Goal: Use online tool/utility

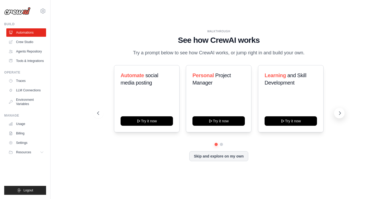
click at [339, 112] on icon at bounding box center [339, 113] width 5 height 5
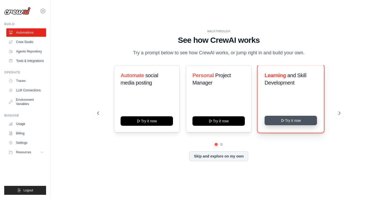
click at [301, 124] on button "Try it now" at bounding box center [290, 120] width 52 height 9
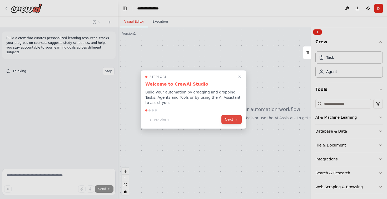
click at [229, 115] on button "Next" at bounding box center [231, 119] width 20 height 9
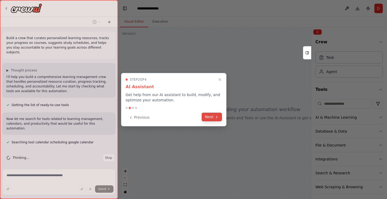
click at [216, 120] on button "Next" at bounding box center [212, 117] width 20 height 9
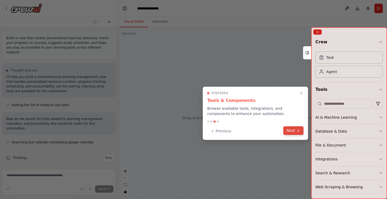
scroll to position [4, 0]
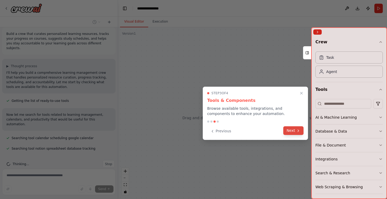
click at [290, 129] on button "Next" at bounding box center [293, 131] width 20 height 9
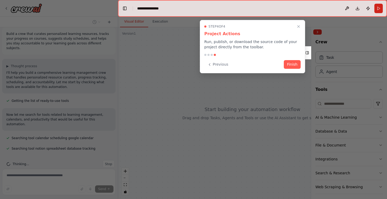
click at [290, 69] on div "Step 4 of 4 Project Actions Run, publish, or download the source code of your p…" at bounding box center [252, 46] width 105 height 53
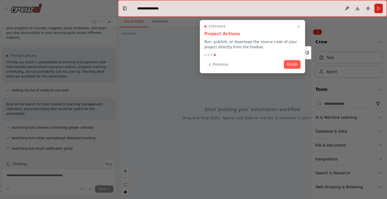
click at [292, 65] on button "Finish" at bounding box center [292, 64] width 17 height 9
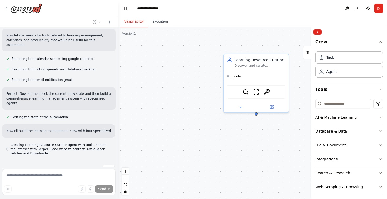
scroll to position [88, 0]
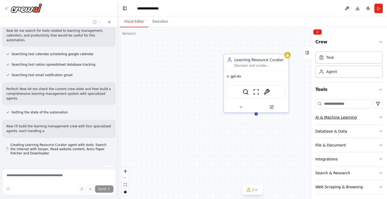
click at [378, 118] on icon "button" at bounding box center [380, 117] width 4 height 4
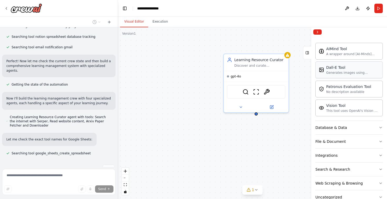
scroll to position [97, 0]
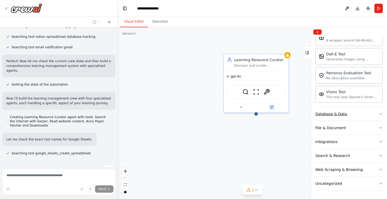
click at [378, 114] on icon "button" at bounding box center [380, 114] width 4 height 4
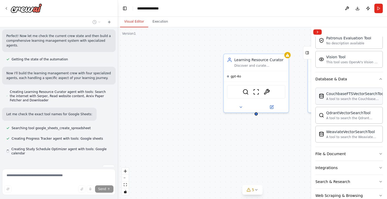
scroll to position [134, 0]
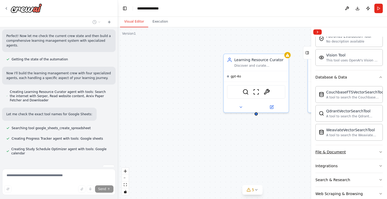
click at [375, 155] on button "File & Document" at bounding box center [348, 152] width 67 height 14
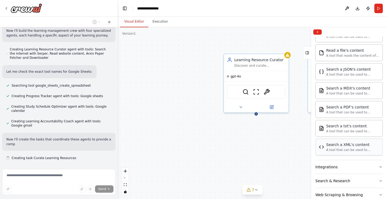
scroll to position [189, 0]
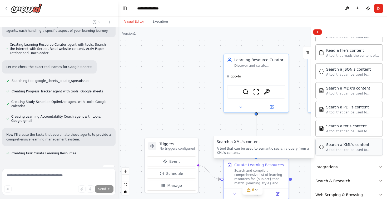
click at [330, 149] on div "A tool that can be used to semantic search a query from a XML's content." at bounding box center [352, 150] width 53 height 4
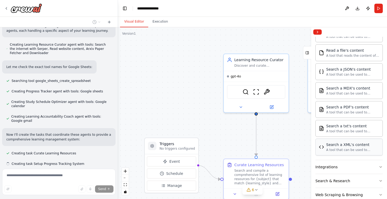
scroll to position [199, 0]
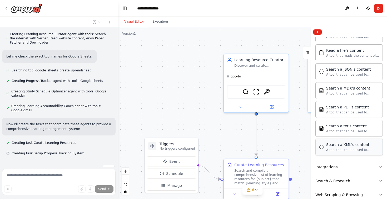
click at [325, 150] on div "Search a XML's content A tool that can be used to semantic search a query from …" at bounding box center [349, 147] width 61 height 10
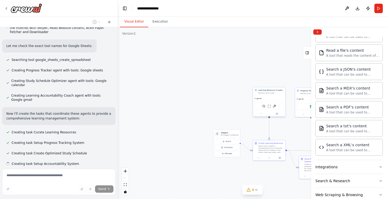
scroll to position [220, 0]
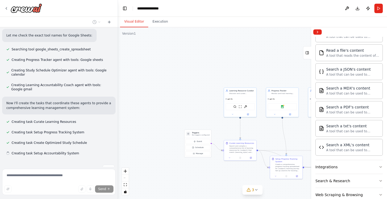
drag, startPoint x: 251, startPoint y: 72, endPoint x: 189, endPoint y: 78, distance: 61.6
click at [189, 78] on div ".deletable-edge-delete-btn { width: 20px; height: 20px; border: 0px solid #ffff…" at bounding box center [252, 113] width 269 height 172
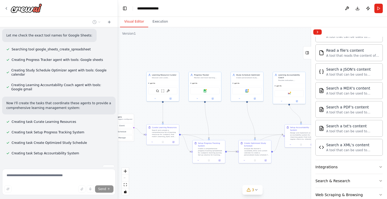
drag, startPoint x: 207, startPoint y: 54, endPoint x: 162, endPoint y: 32, distance: 50.1
click at [162, 32] on div ".deletable-edge-delete-btn { width: 20px; height: 20px; border: 0px solid #ffff…" at bounding box center [252, 113] width 269 height 172
click at [281, 83] on div "gpt-4o" at bounding box center [289, 85] width 32 height 5
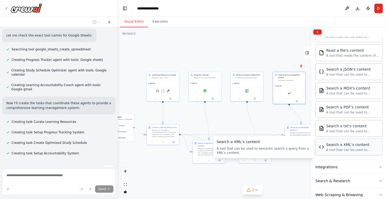
click at [352, 152] on div "A tool that can be used to semantic search a query from a XML's content." at bounding box center [352, 150] width 53 height 4
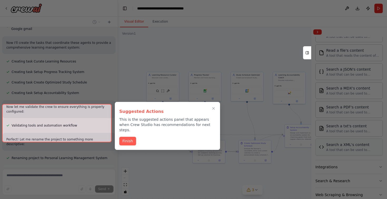
scroll to position [324, 0]
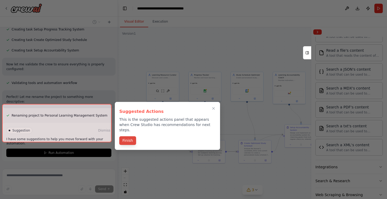
click at [129, 137] on button "Finish" at bounding box center [127, 141] width 17 height 9
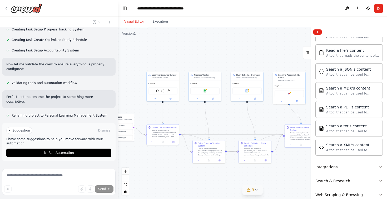
click at [249, 191] on icon at bounding box center [248, 190] width 4 height 4
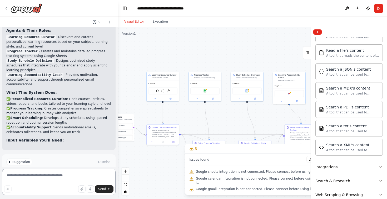
scroll to position [453, 0]
